Goal: Task Accomplishment & Management: Use online tool/utility

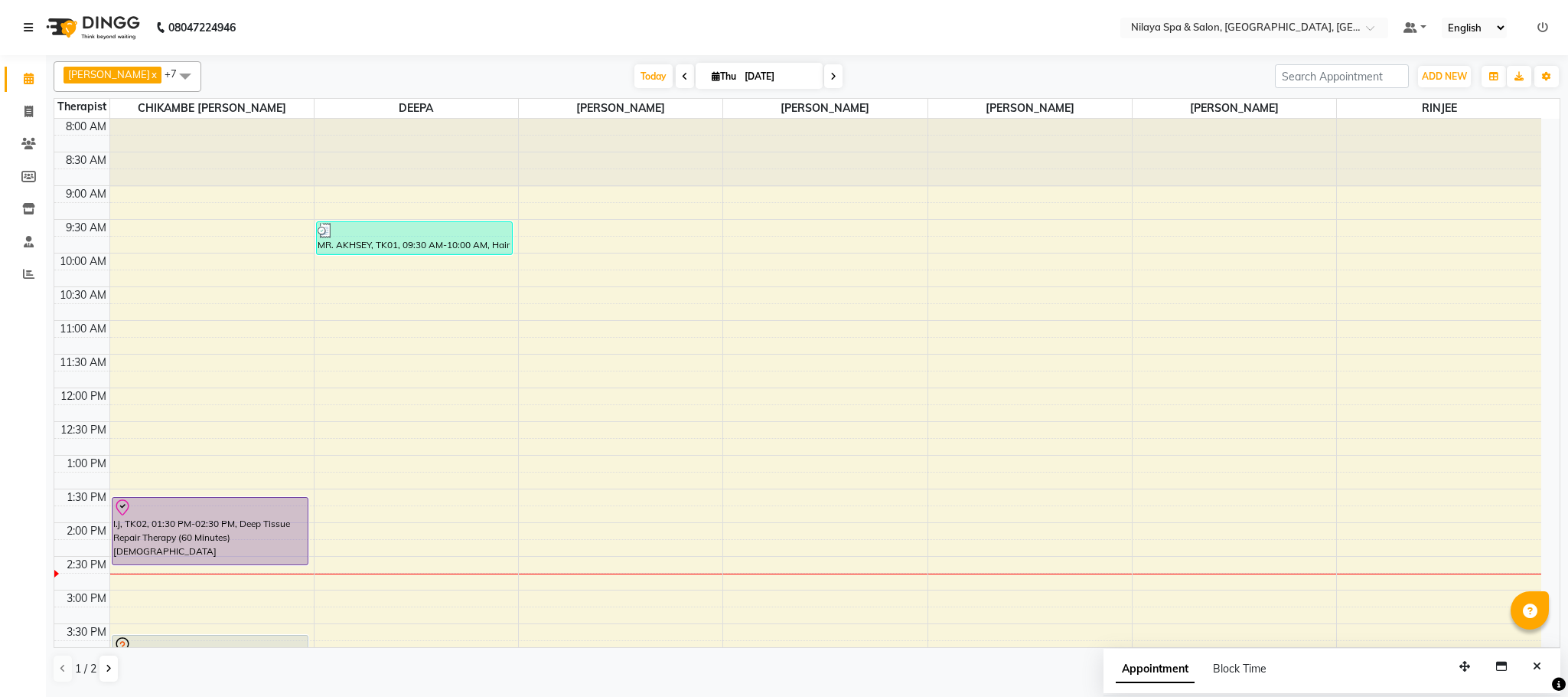
click at [28, 27] on icon at bounding box center [28, 27] width 9 height 10
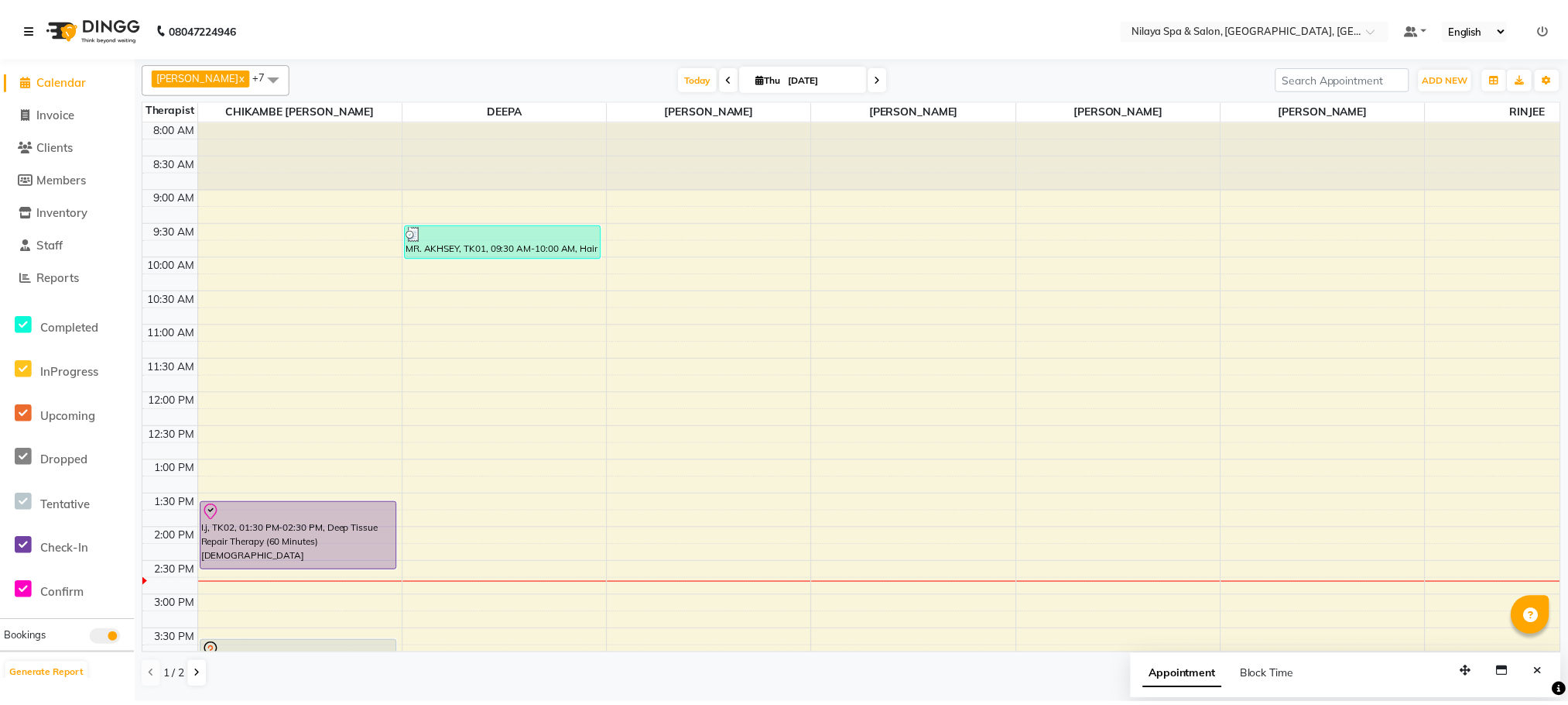
scroll to position [232, 0]
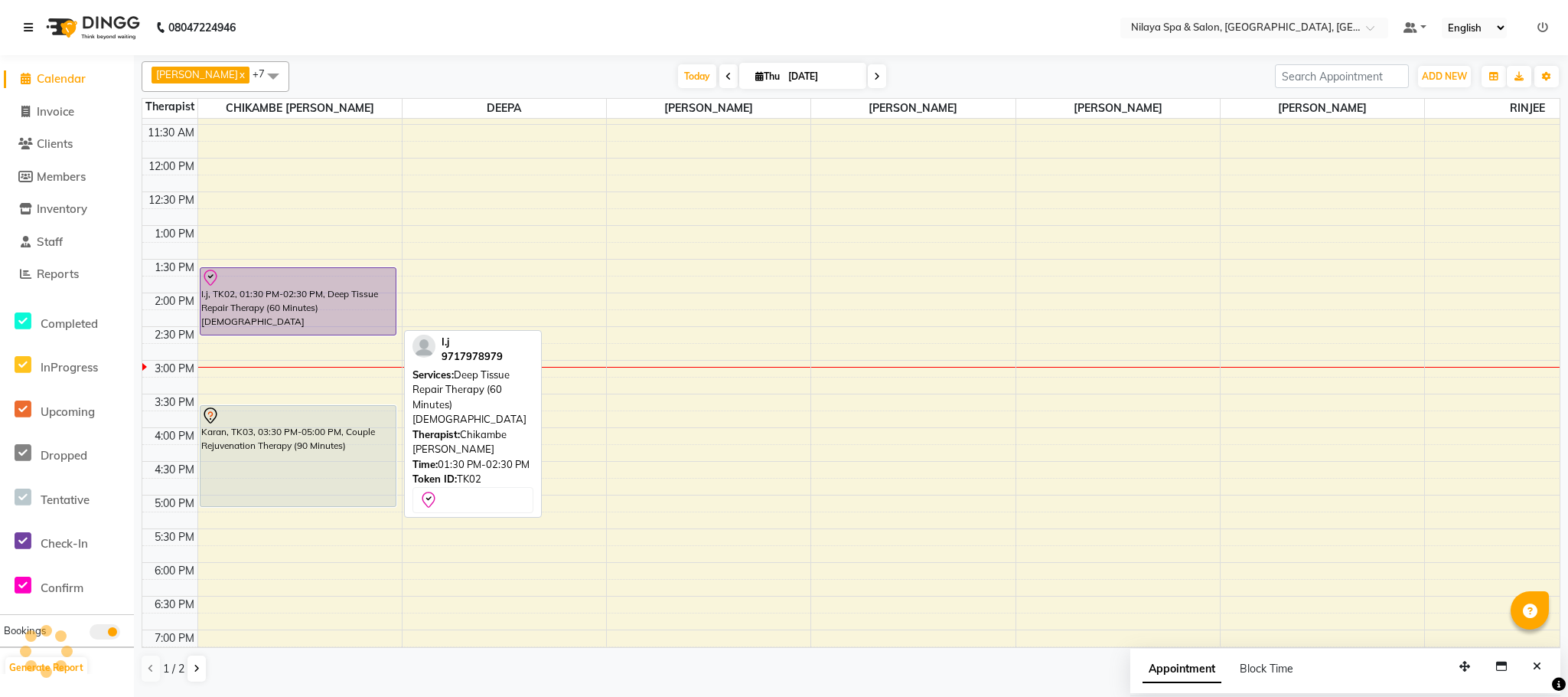
click at [370, 317] on div "I.j, TK02, 01:30 PM-02:30 PM, Deep Tissue Repair Therapy (60 Minutes)[DEMOGRAPH…" at bounding box center [298, 301] width 196 height 67
select select "8"
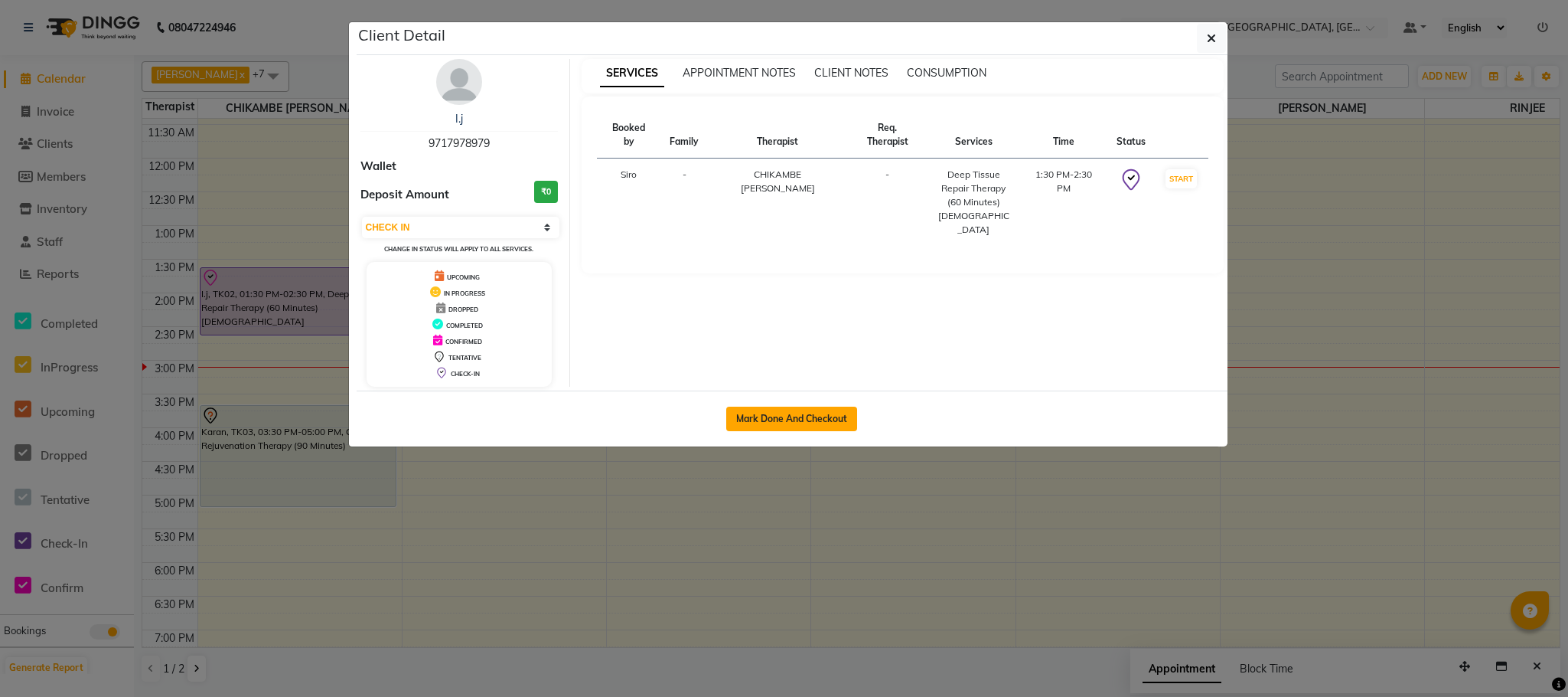
click at [758, 418] on button "Mark Done And Checkout" at bounding box center [792, 418] width 131 height 24
select select "service"
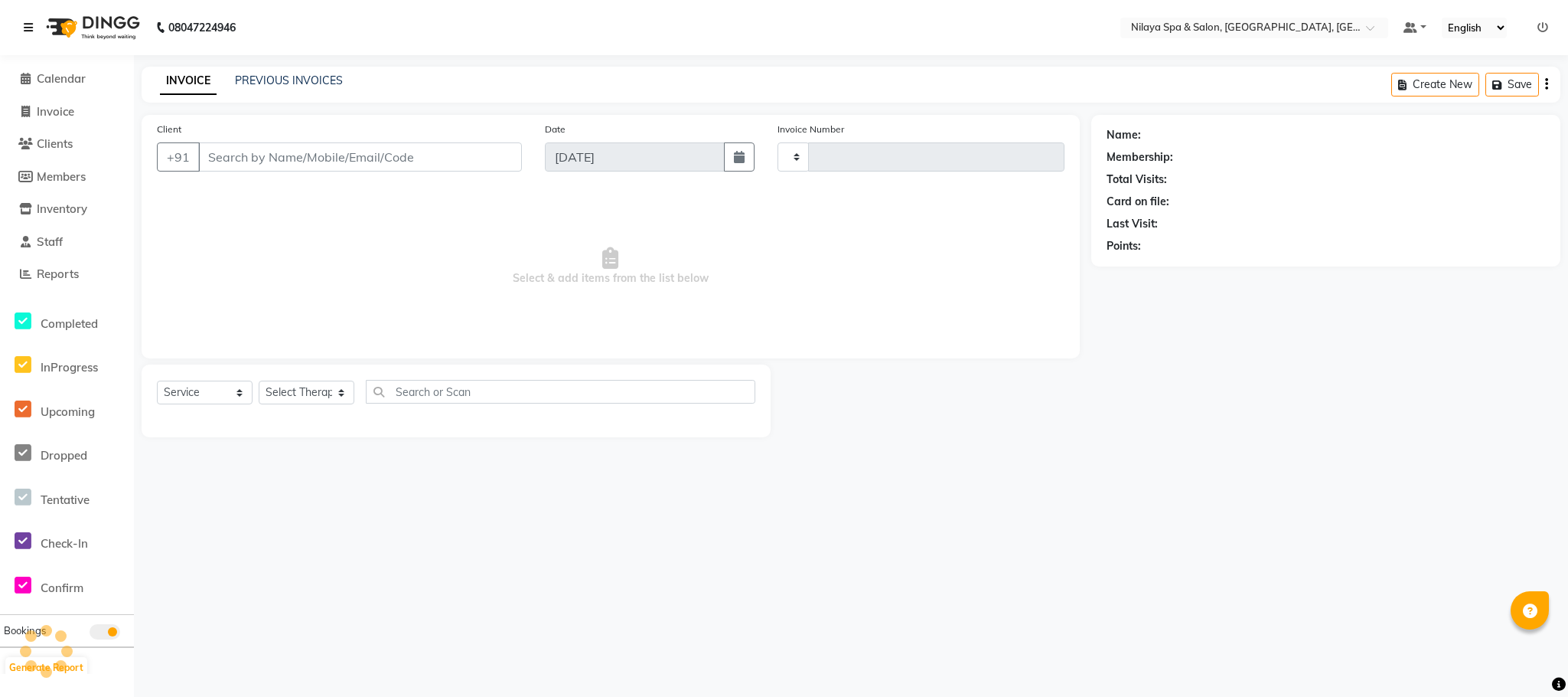
type input "1393"
select select "7983"
type input "97******79"
select select "82530"
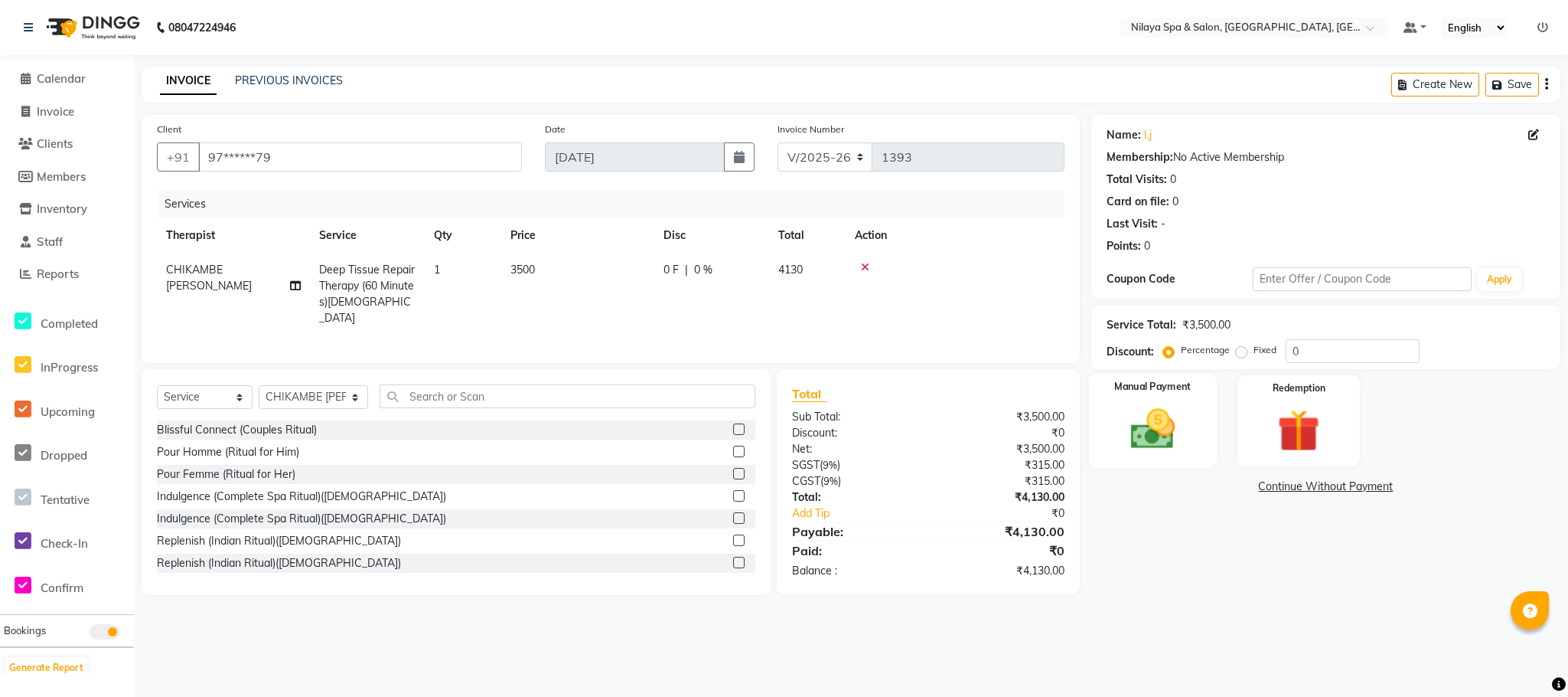
click at [1149, 421] on img at bounding box center [1152, 429] width 72 height 52
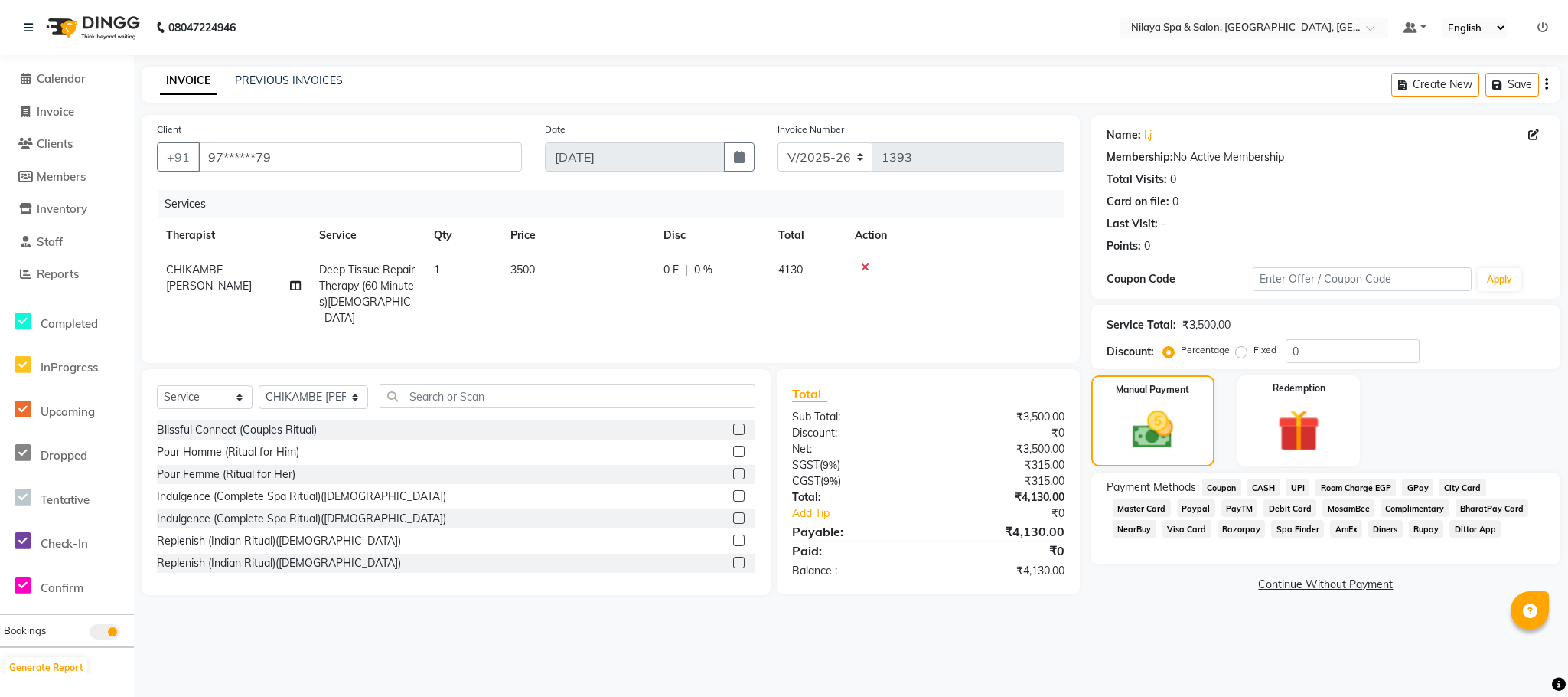
click at [1297, 487] on span "UPI" at bounding box center [1298, 487] width 23 height 18
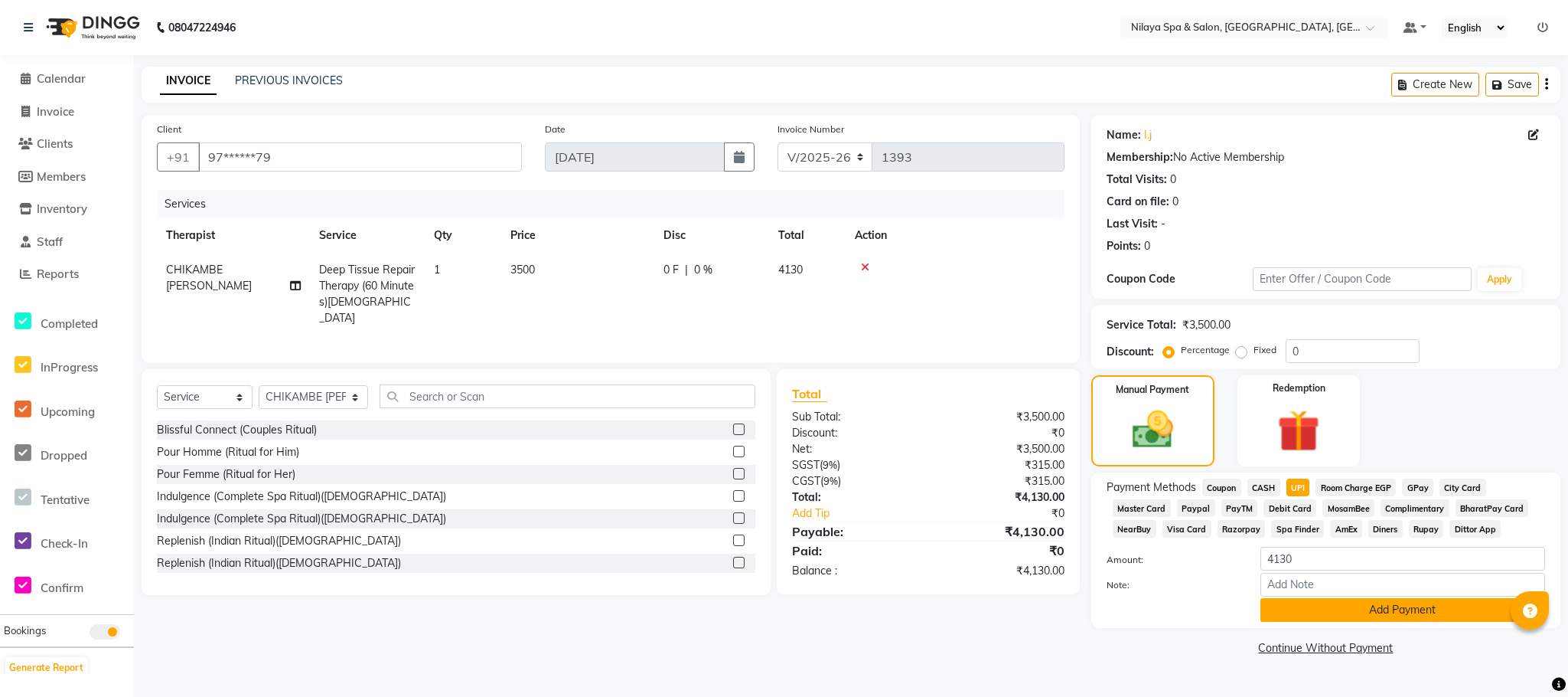
click at [1366, 612] on button "Add Payment" at bounding box center [1403, 609] width 285 height 23
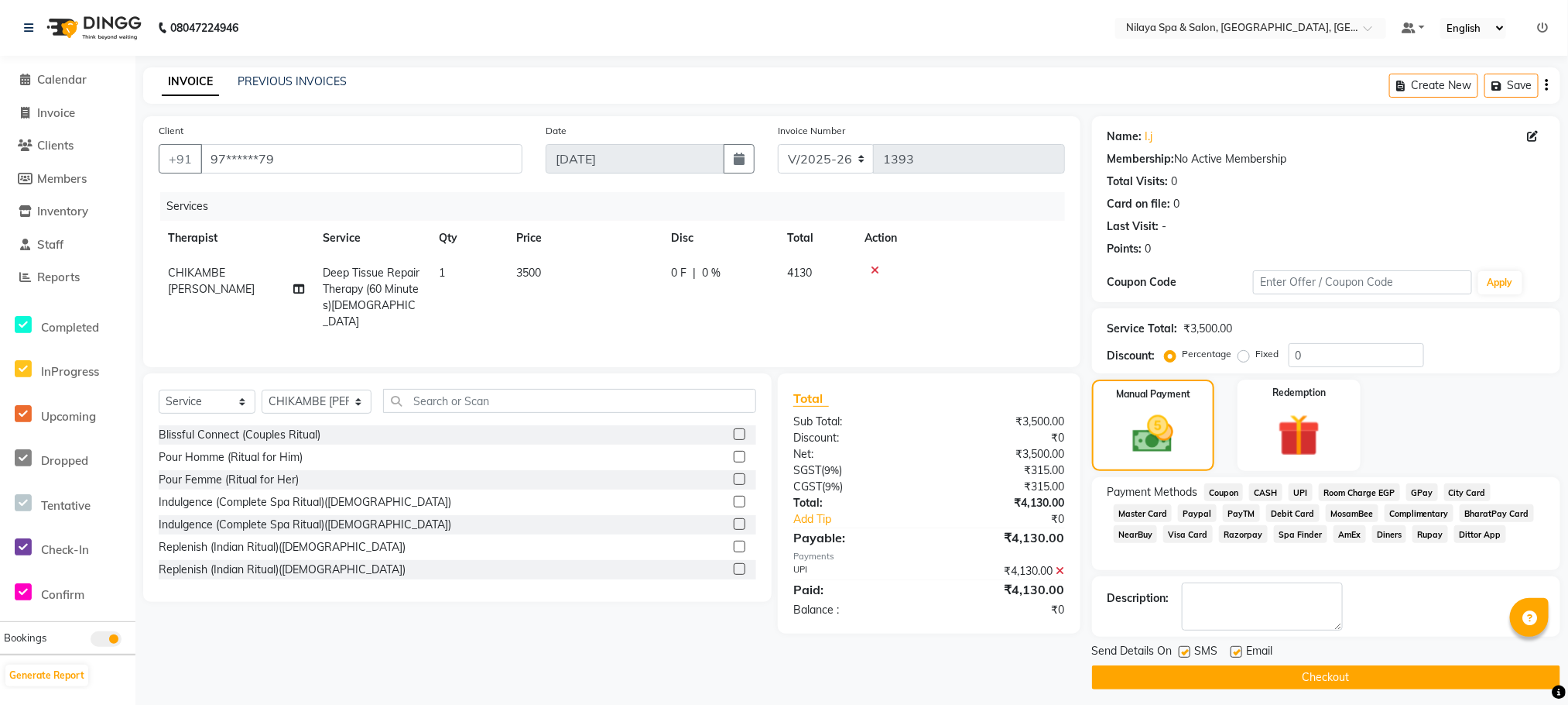
scroll to position [9, 0]
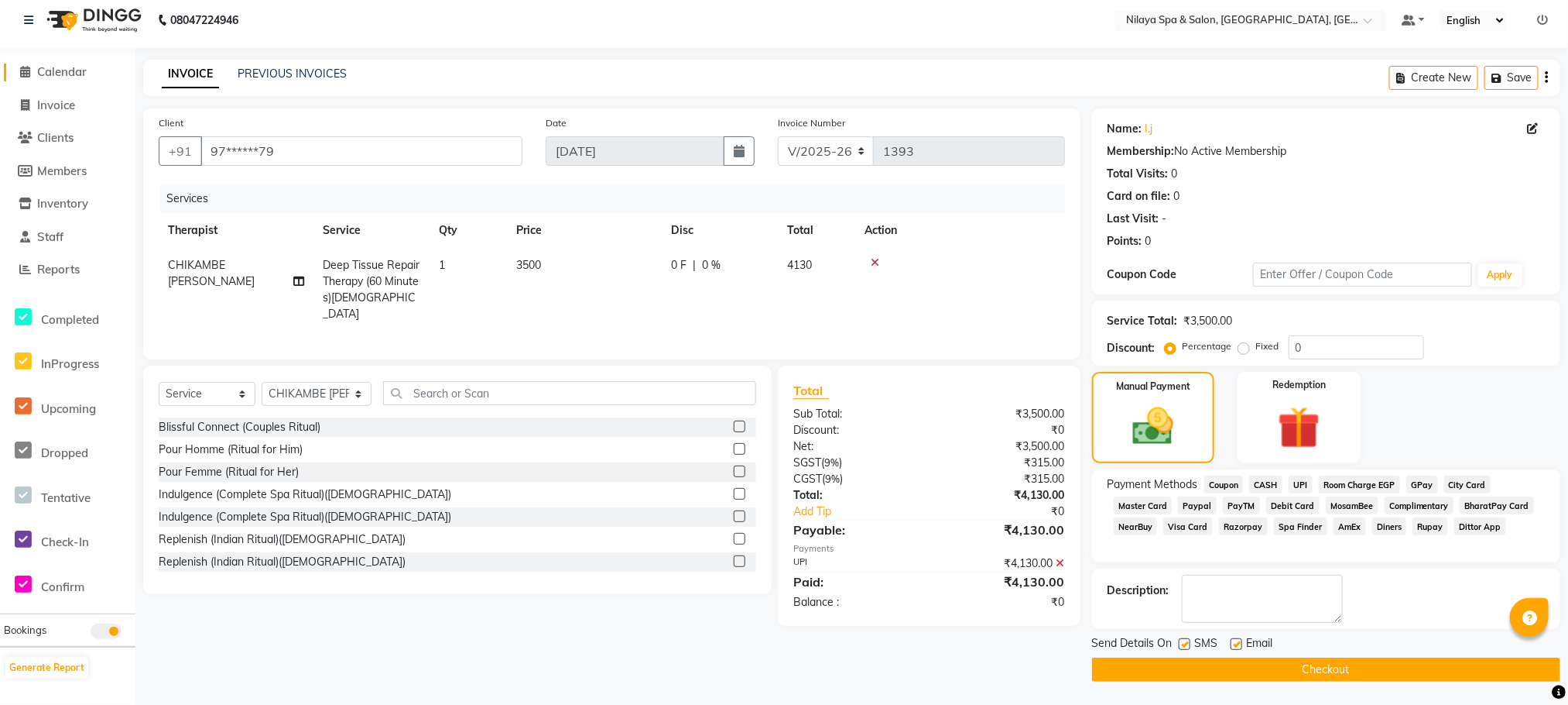
click at [54, 65] on span "Calendar" at bounding box center [62, 72] width 49 height 15
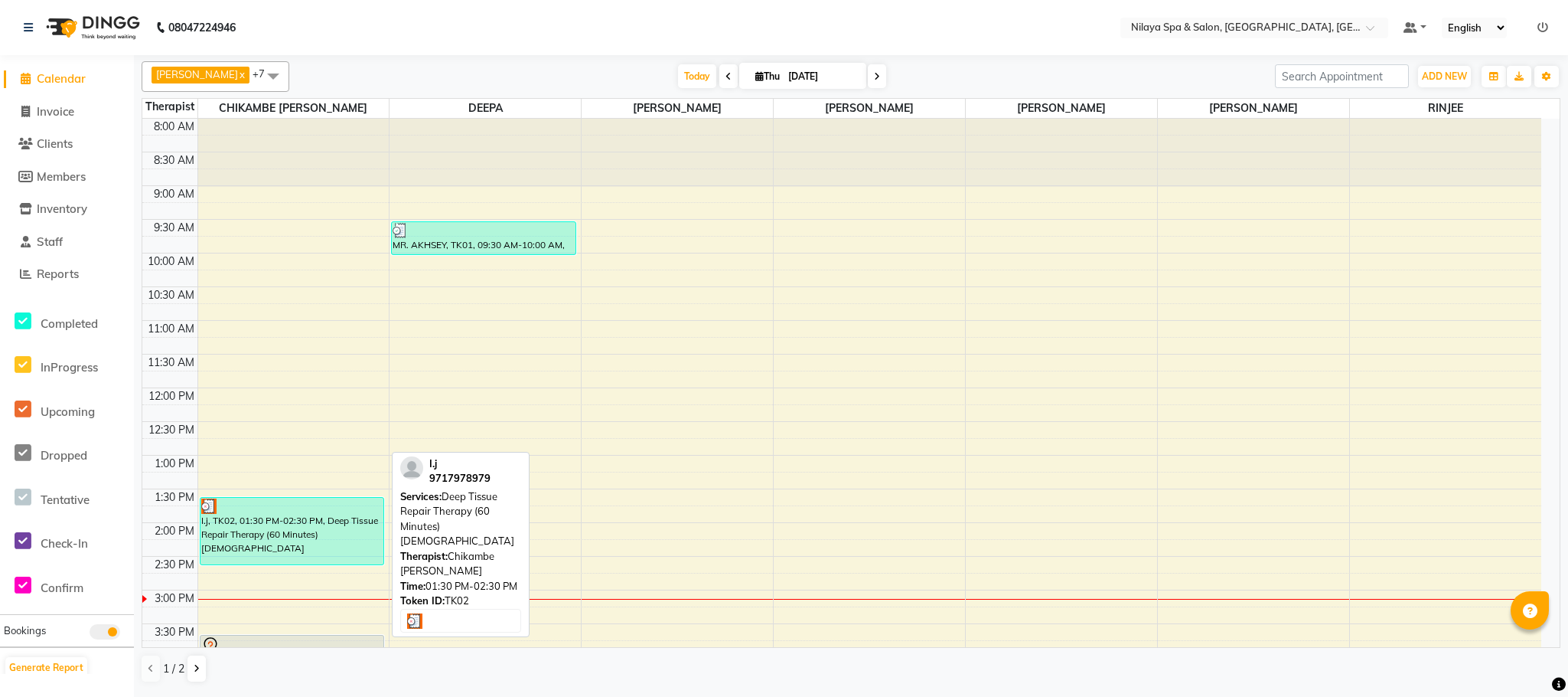
click at [319, 540] on div "I.j, TK02, 01:30 PM-02:30 PM, Deep Tissue Repair Therapy (60 Minutes)[DEMOGRAPH…" at bounding box center [293, 530] width 184 height 67
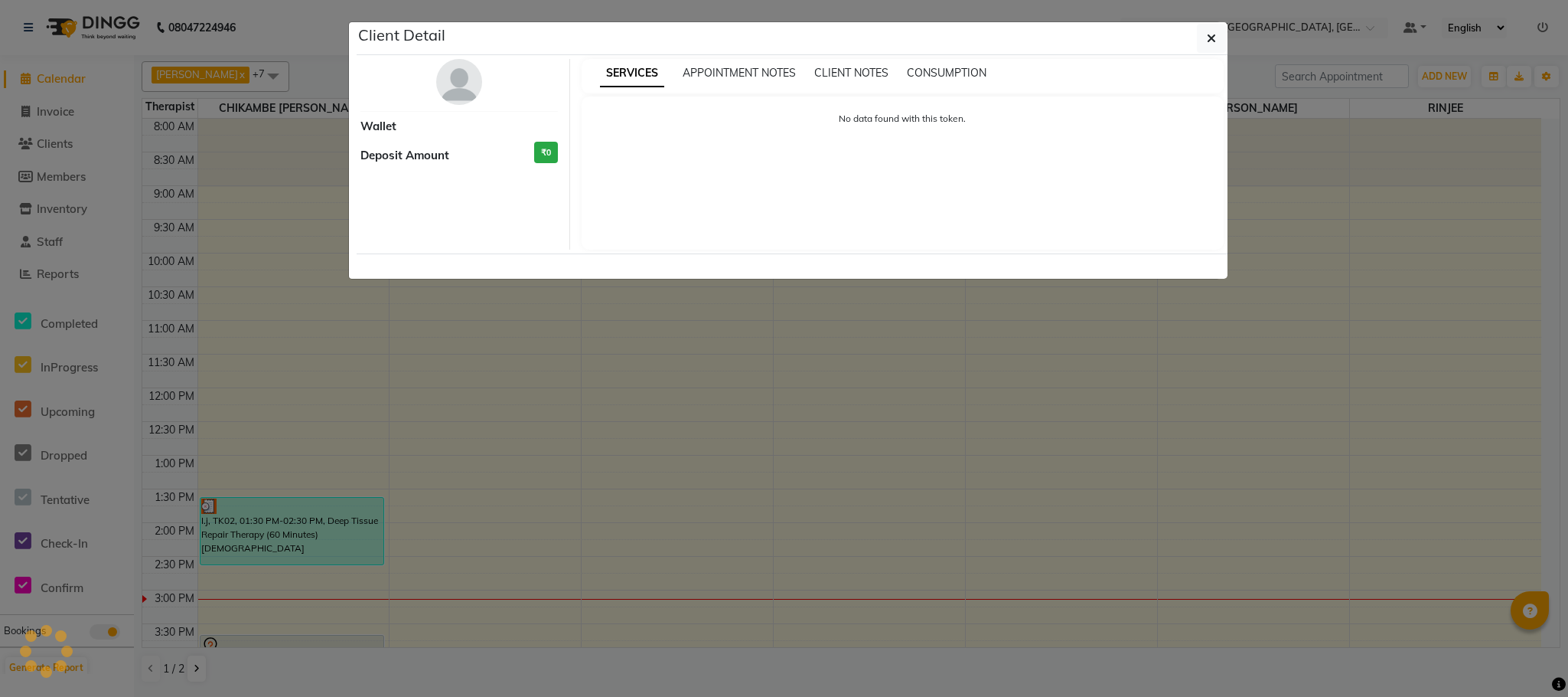
select select "3"
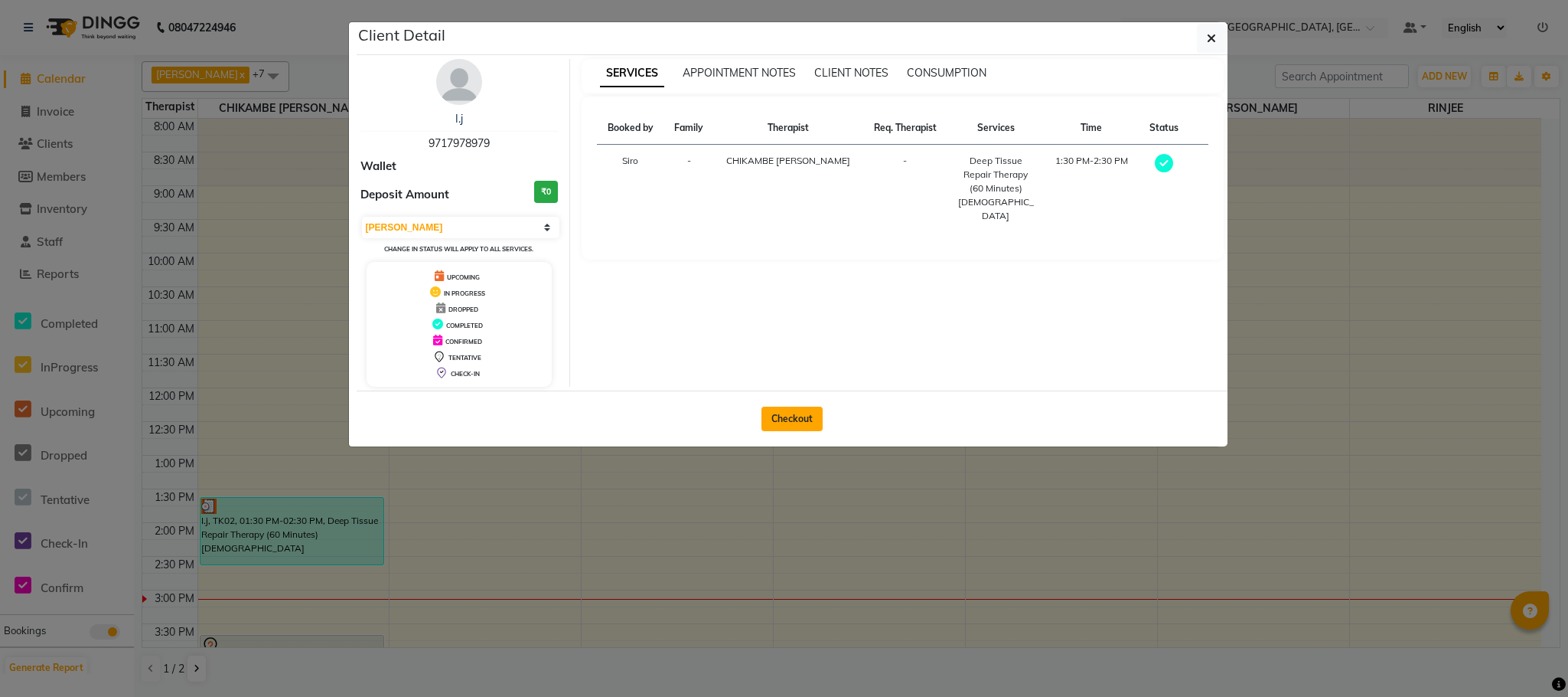
click at [806, 416] on button "Checkout" at bounding box center [792, 418] width 61 height 24
select select "service"
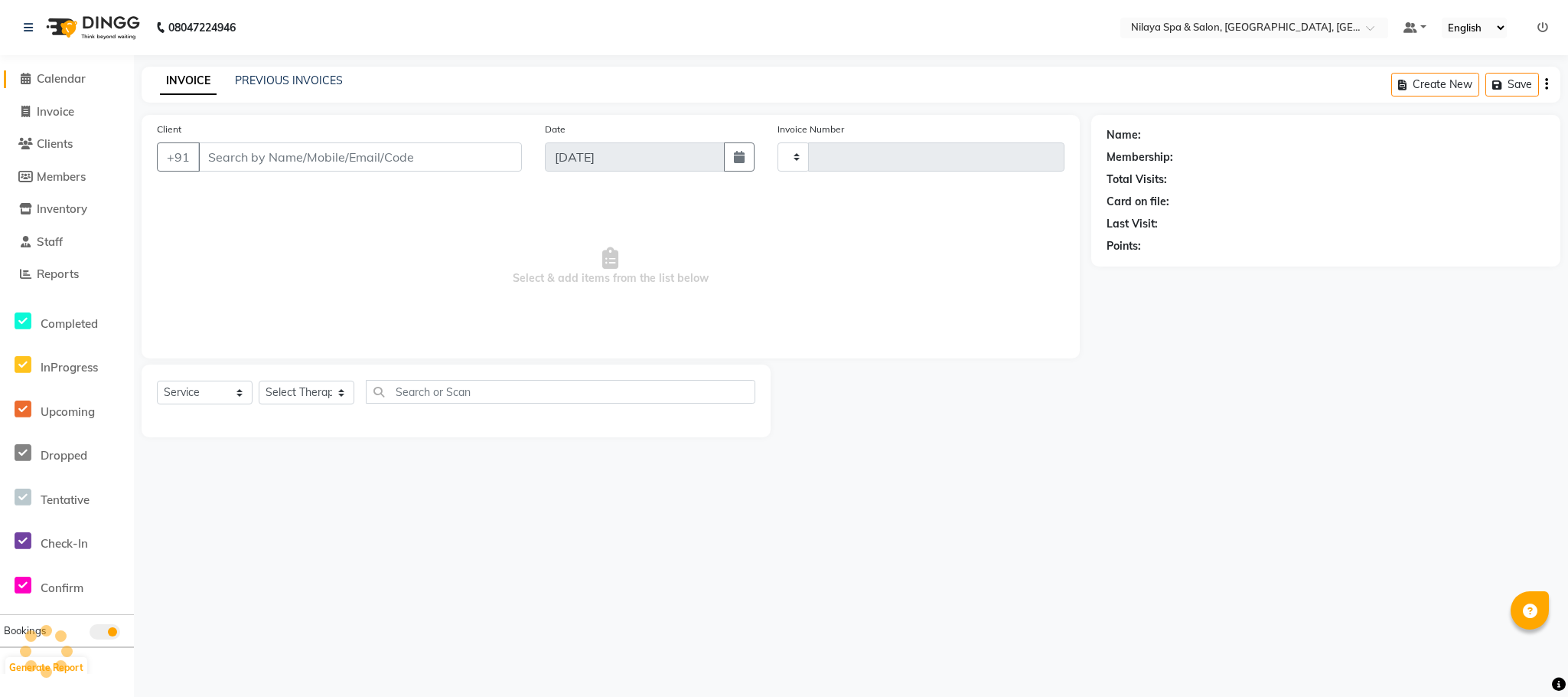
type input "1393"
select select "7983"
type input "97******79"
select select "82530"
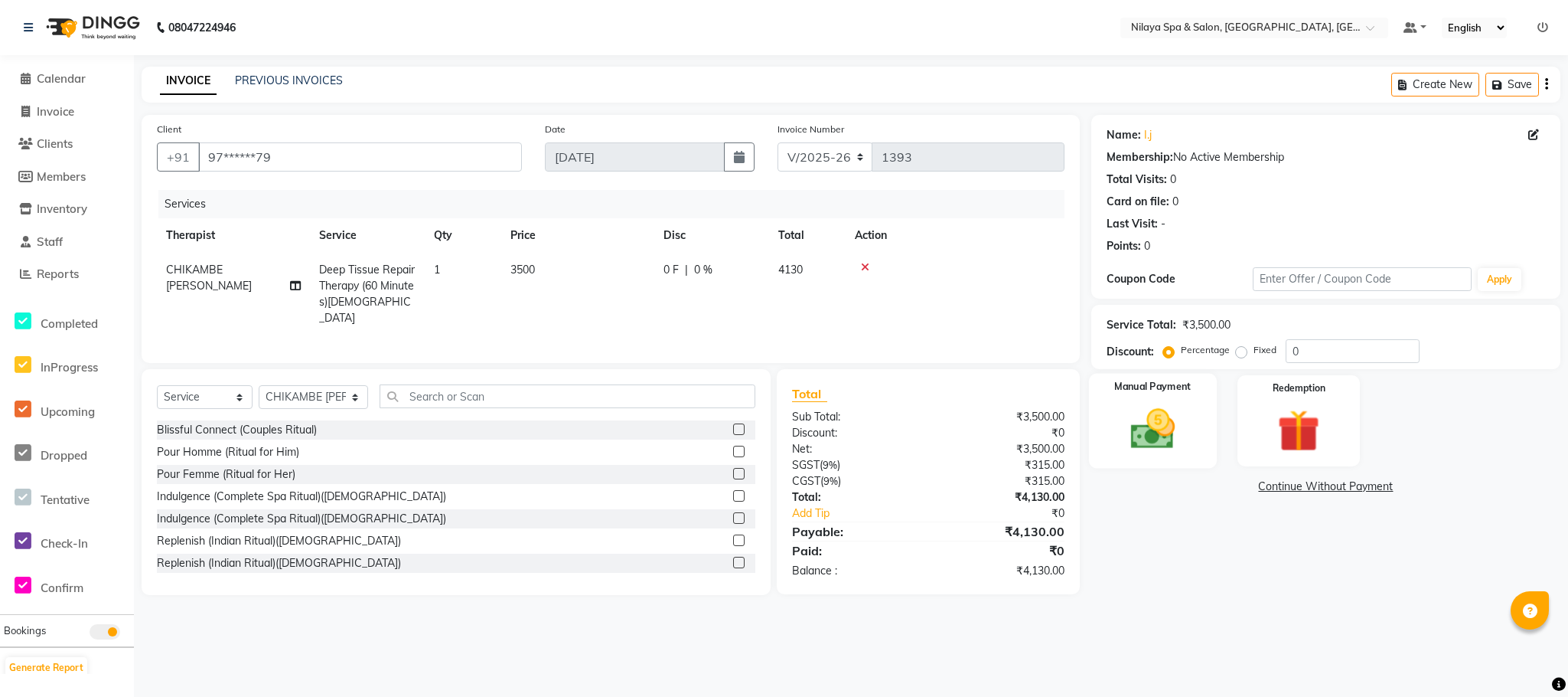
click at [1116, 386] on label "Manual Payment" at bounding box center [1153, 387] width 77 height 15
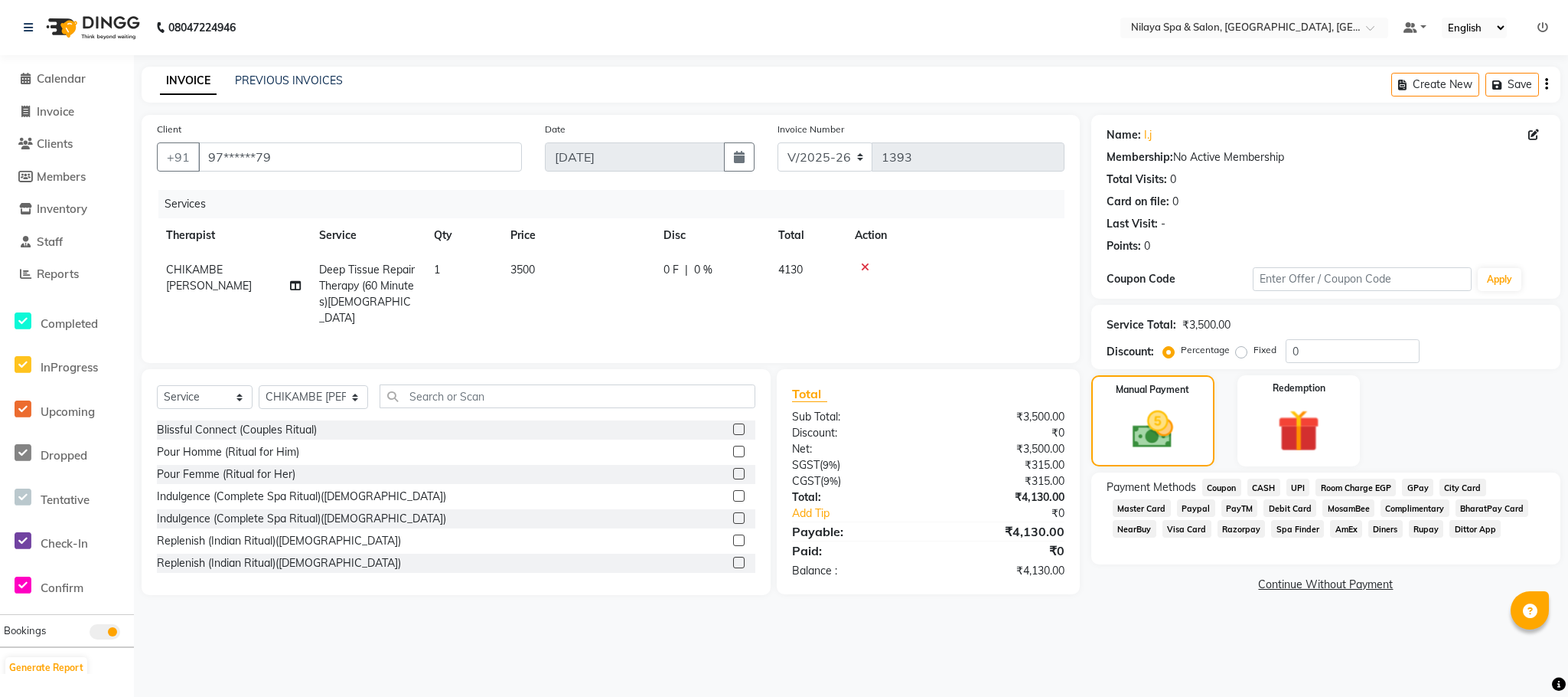
click at [1297, 487] on span "UPI" at bounding box center [1298, 487] width 23 height 18
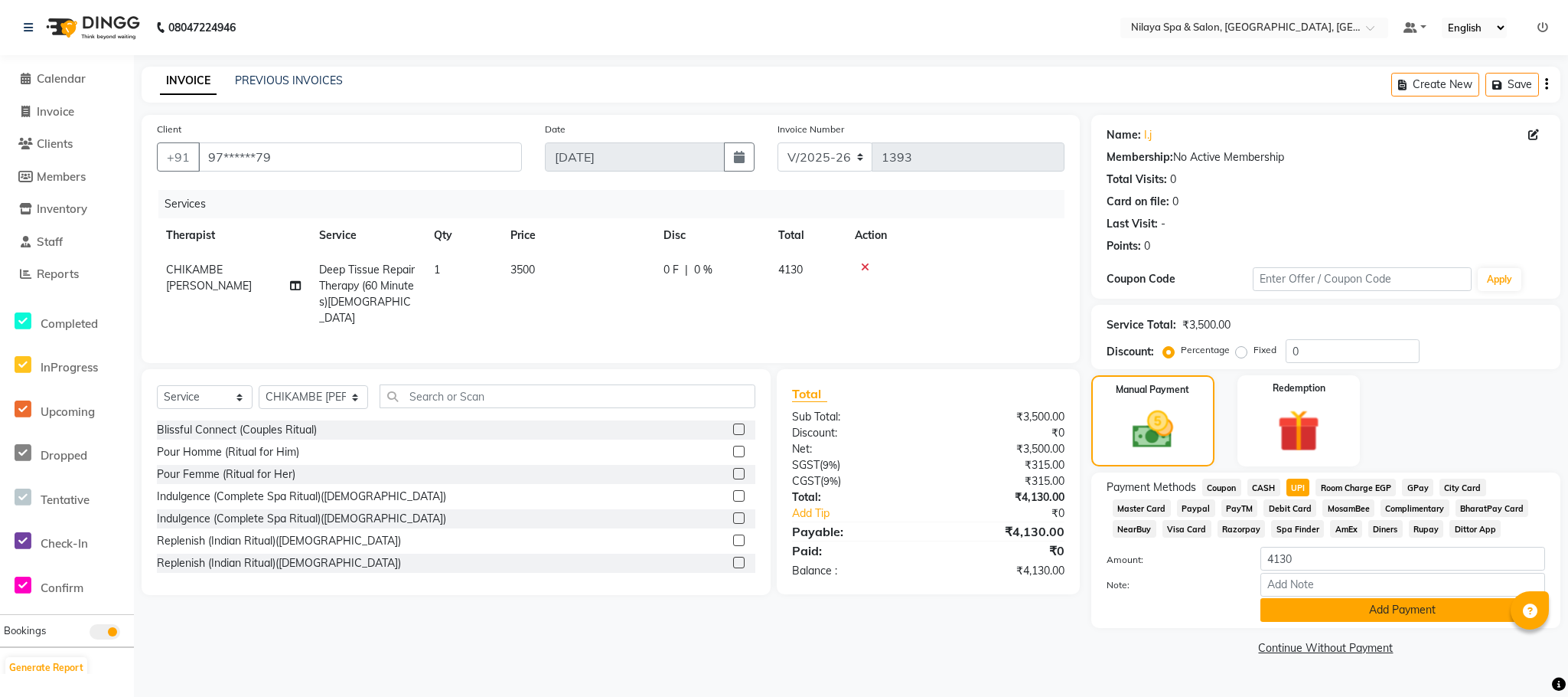
click at [1395, 609] on button "Add Payment" at bounding box center [1403, 609] width 285 height 23
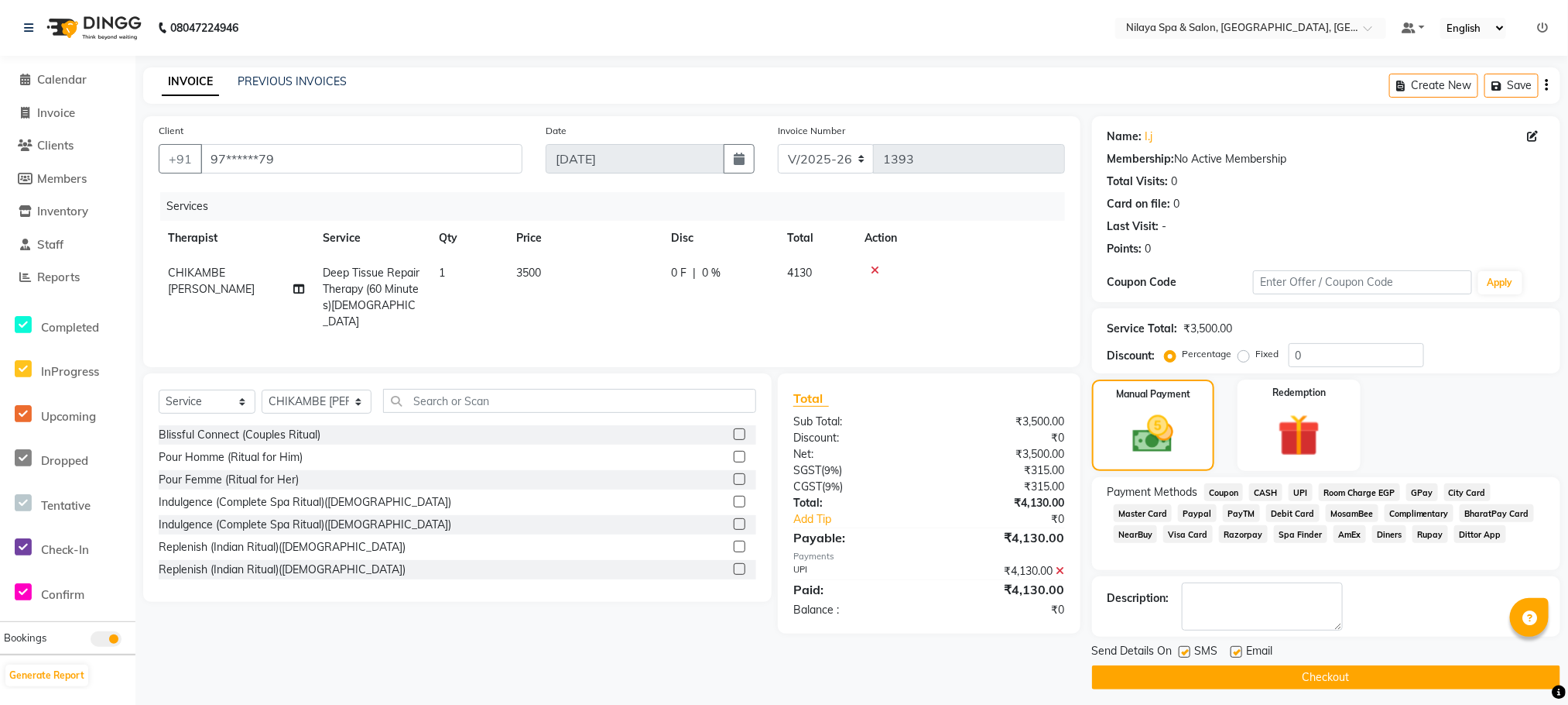
click at [1343, 674] on button "Checkout" at bounding box center [1326, 677] width 469 height 24
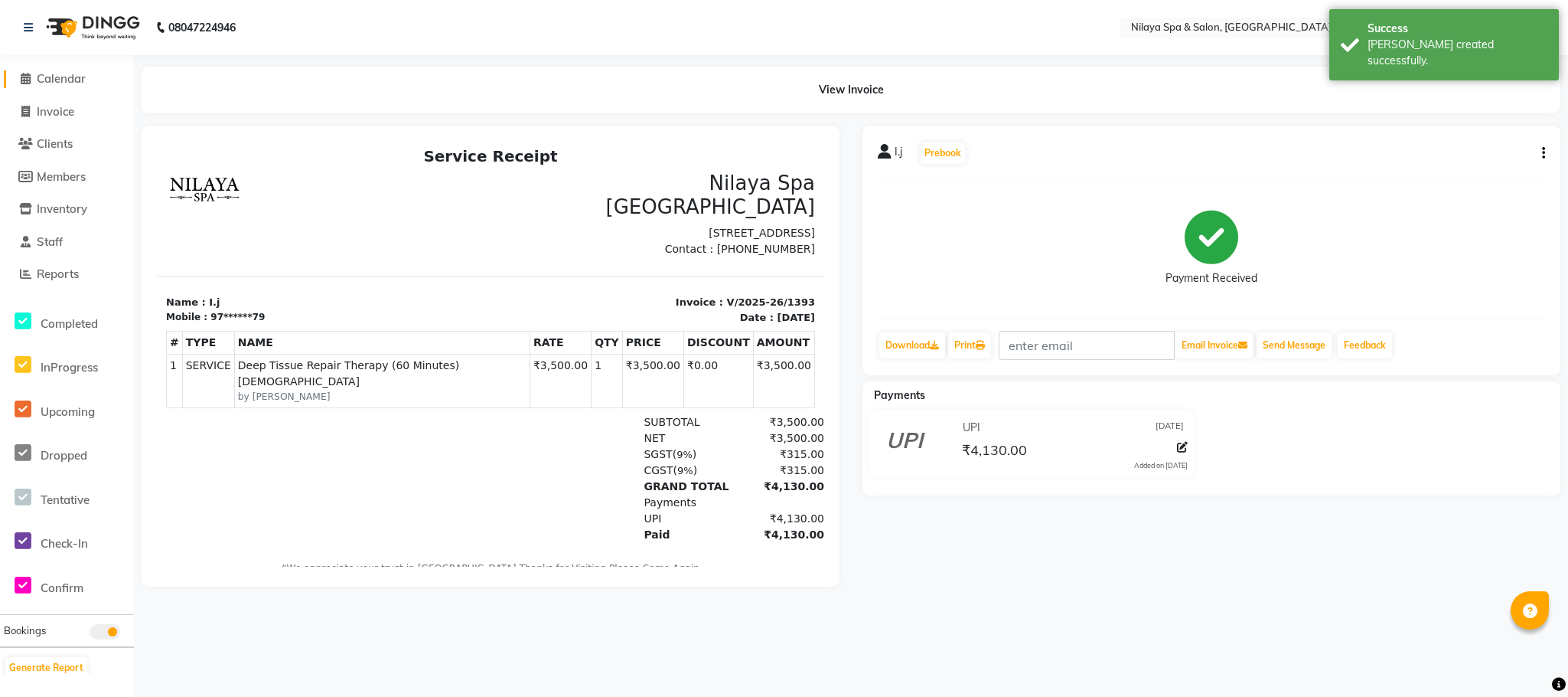
click at [77, 78] on span "Calendar" at bounding box center [61, 79] width 49 height 15
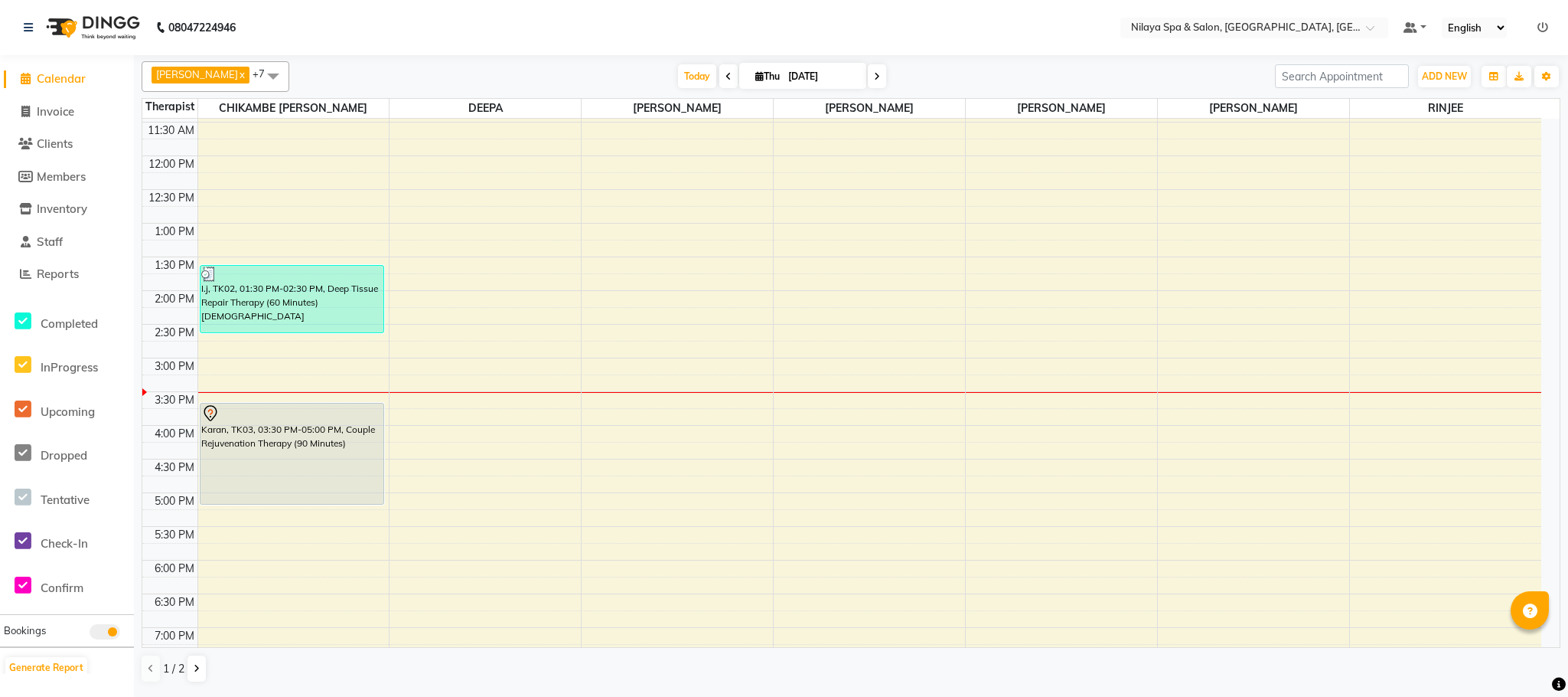
scroll to position [274, 0]
